Goal: Check status: Check status

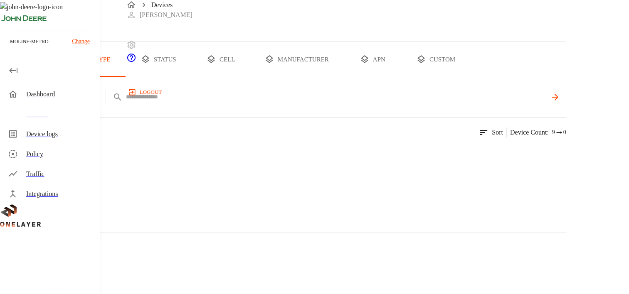
click at [274, 103] on input "text" at bounding box center [336, 97] width 421 height 12
click at [283, 103] on input "text" at bounding box center [336, 97] width 421 height 12
paste input "**********"
type input "**********"
click at [560, 102] on icon at bounding box center [555, 97] width 10 height 10
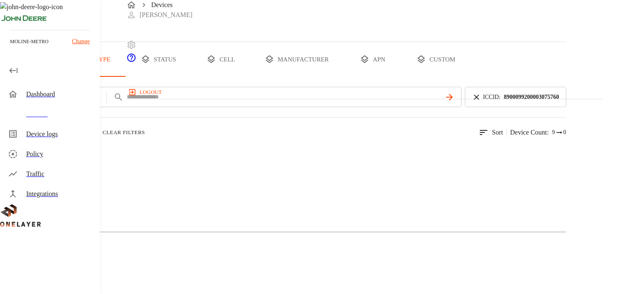
click at [64, 158] on img at bounding box center [41, 153] width 48 height 10
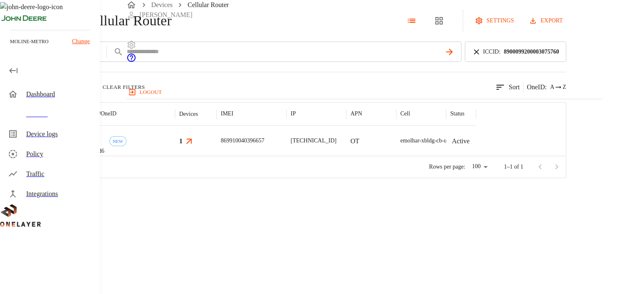
scroll to position [18, 0]
click at [62, 145] on img "MultiTech" at bounding box center [46, 141] width 31 height 8
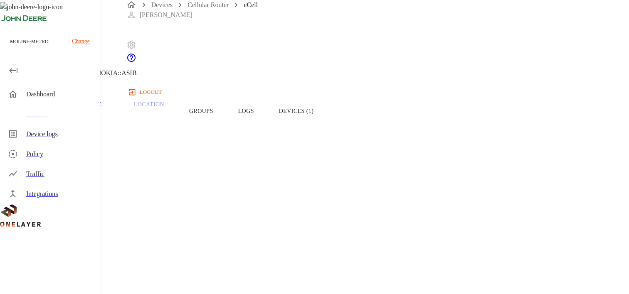
click at [326, 123] on button "Devices (1)" at bounding box center [295, 111] width 59 height 53
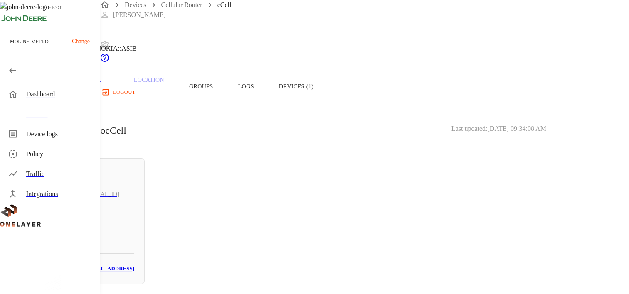
scroll to position [37, 0]
click at [57, 92] on button "Overview" at bounding box center [28, 86] width 57 height 53
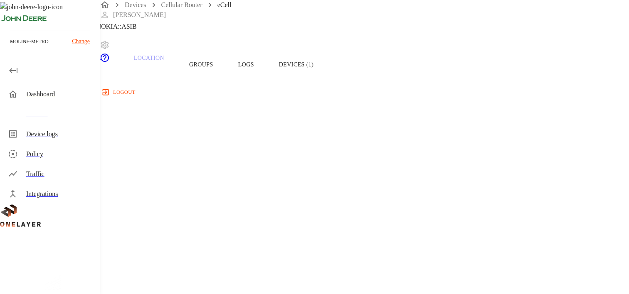
scroll to position [44, 0]
click at [109, 65] on p "Traffic" at bounding box center [88, 60] width 39 height 7
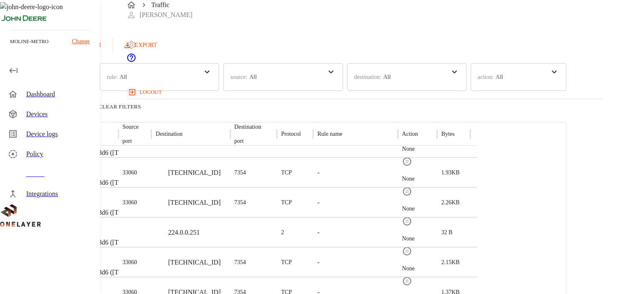
click at [104, 50] on button "Refresh" at bounding box center [83, 45] width 42 height 15
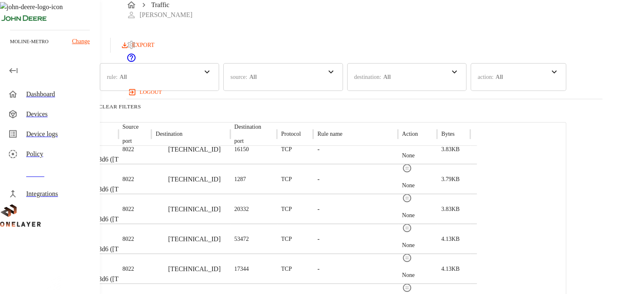
scroll to position [205, 0]
